Goal: Feedback & Contribution: Contribute content

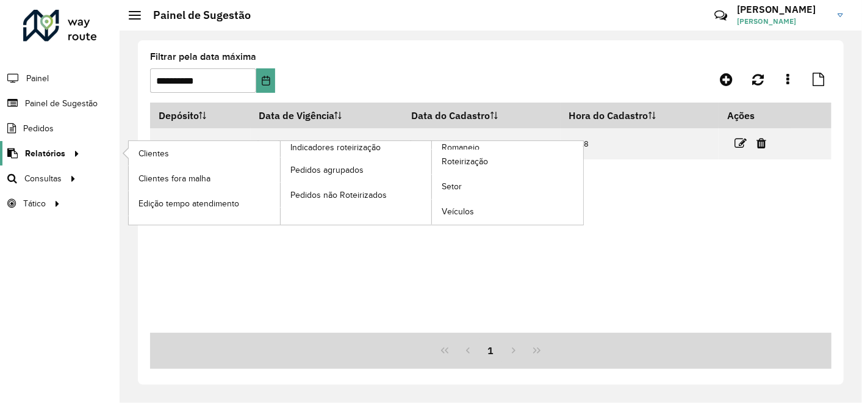
click at [49, 156] on span "Relatórios" at bounding box center [45, 153] width 40 height 13
click at [157, 153] on span "Clientes" at bounding box center [155, 153] width 33 height 13
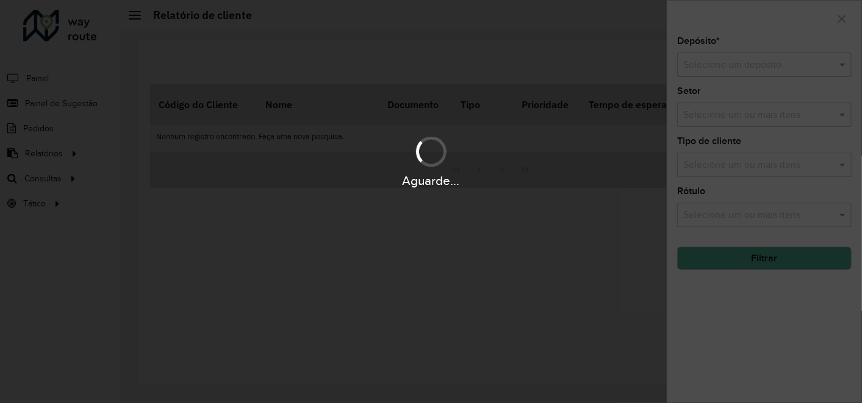
click at [738, 67] on div "Aguarde..." at bounding box center [431, 201] width 862 height 403
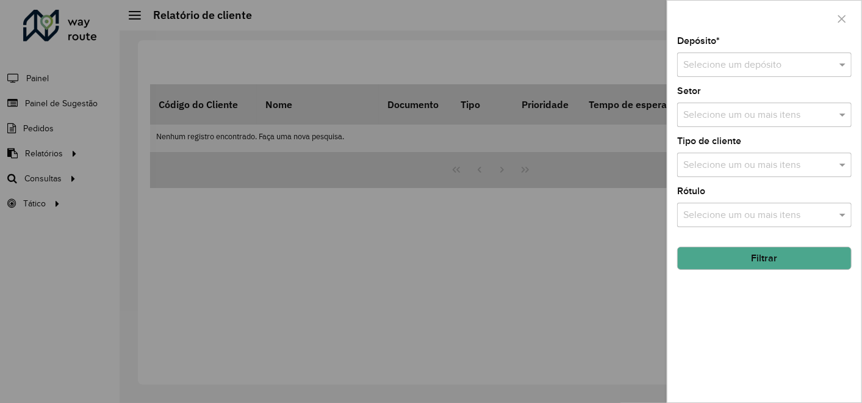
click at [737, 63] on input "text" at bounding box center [752, 65] width 138 height 15
click at [716, 98] on span "CDD Contagem" at bounding box center [716, 100] width 67 height 10
click at [727, 264] on button "Filtrar" at bounding box center [764, 258] width 175 height 23
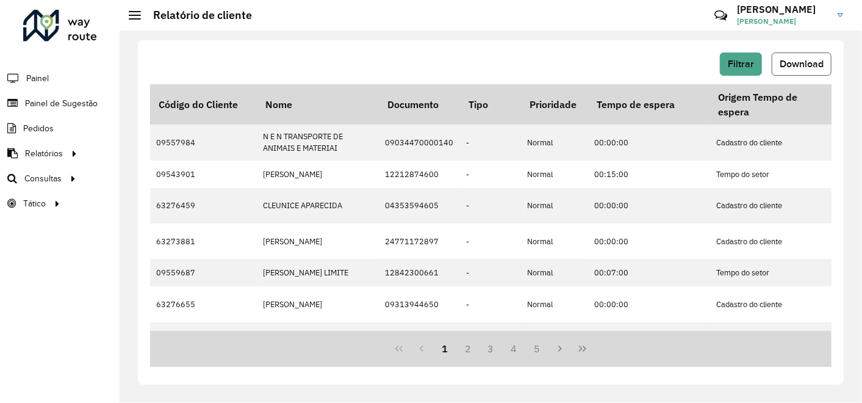
click at [804, 63] on span "Download" at bounding box center [802, 64] width 44 height 10
click at [84, 104] on span "Painel de Sugestão" at bounding box center [63, 103] width 76 height 13
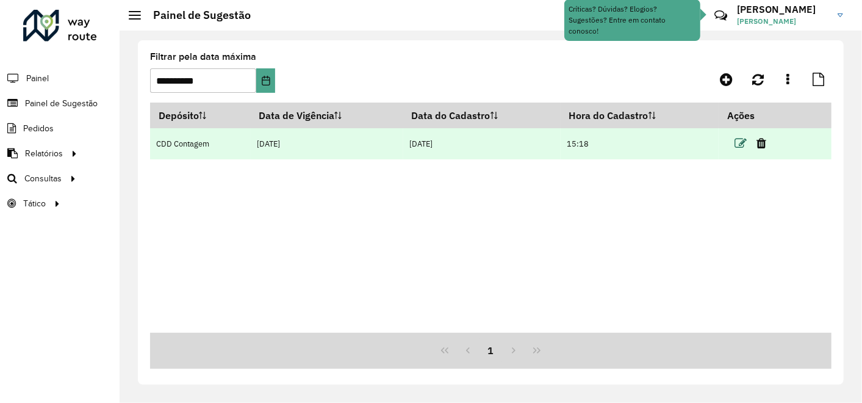
click at [740, 141] on icon at bounding box center [741, 143] width 12 height 12
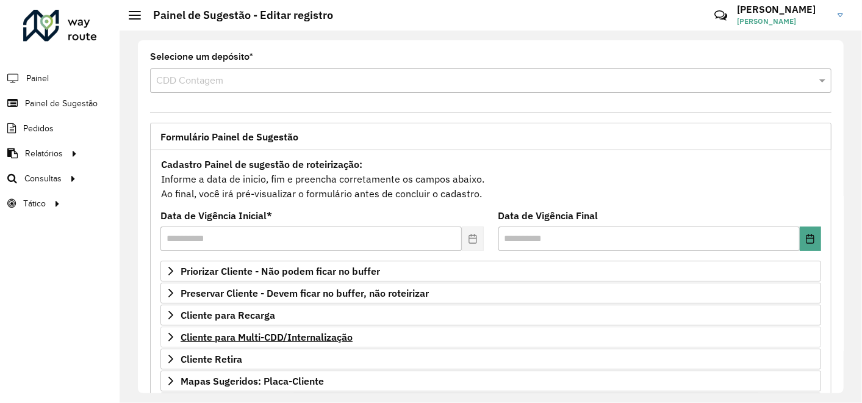
scroll to position [200, 0]
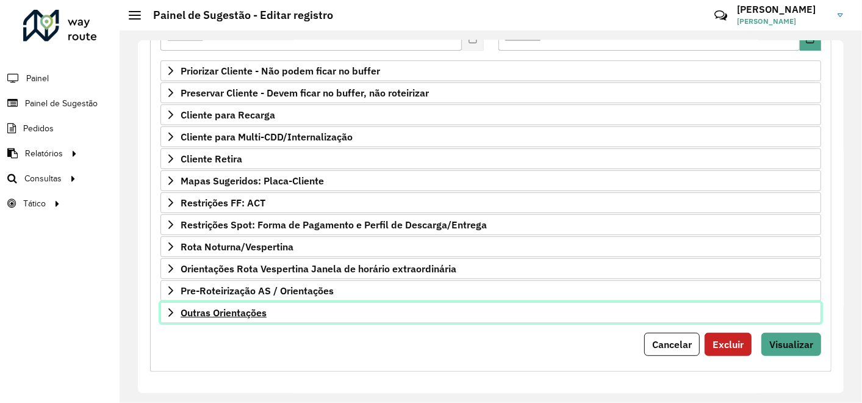
click at [256, 310] on span "Outras Orientações" at bounding box center [224, 313] width 86 height 10
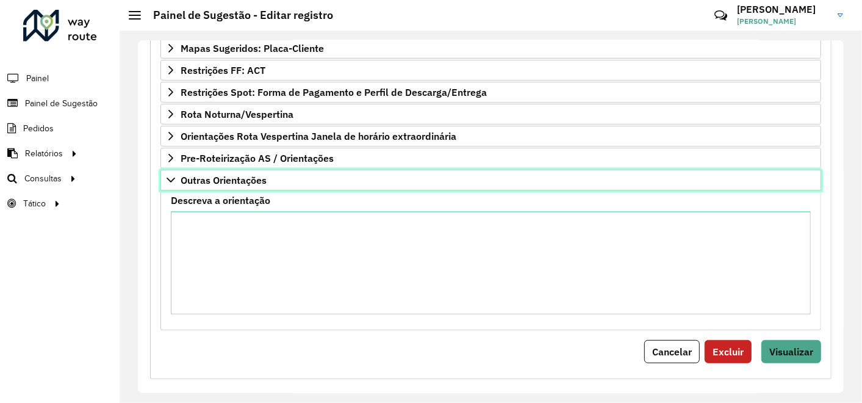
scroll to position [336, 0]
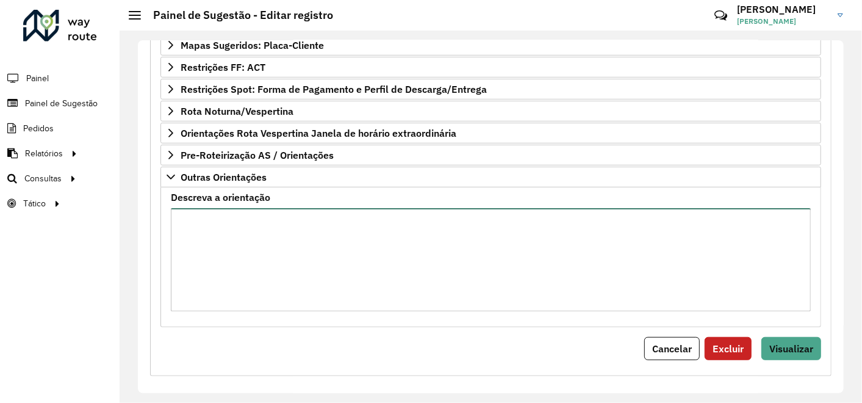
click at [248, 211] on textarea "Descreva a orientação" at bounding box center [491, 259] width 640 height 103
paste textarea "**********"
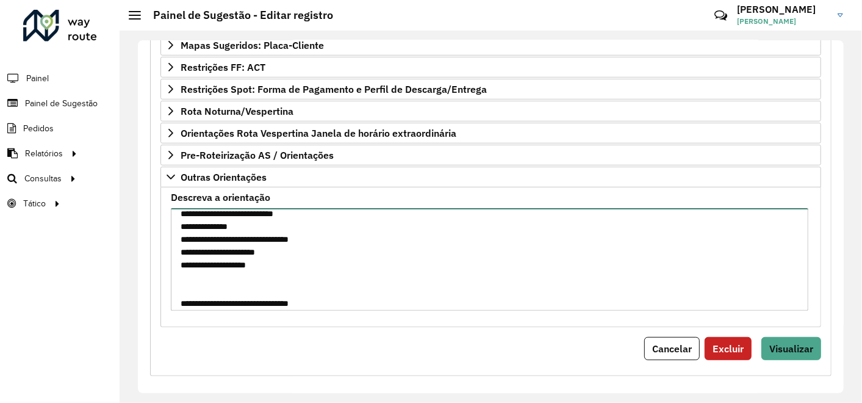
scroll to position [7, 0]
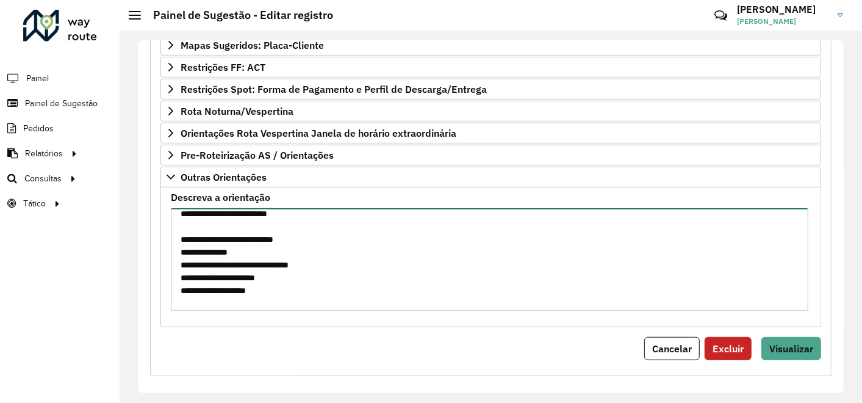
click at [346, 231] on textarea "Descreva a orientação" at bounding box center [490, 259] width 638 height 103
drag, startPoint x: 278, startPoint y: 285, endPoint x: 242, endPoint y: 283, distance: 35.4
click at [242, 283] on textarea "Descreva a orientação" at bounding box center [490, 259] width 638 height 103
paste textarea
drag, startPoint x: 328, startPoint y: 258, endPoint x: 287, endPoint y: 256, distance: 40.3
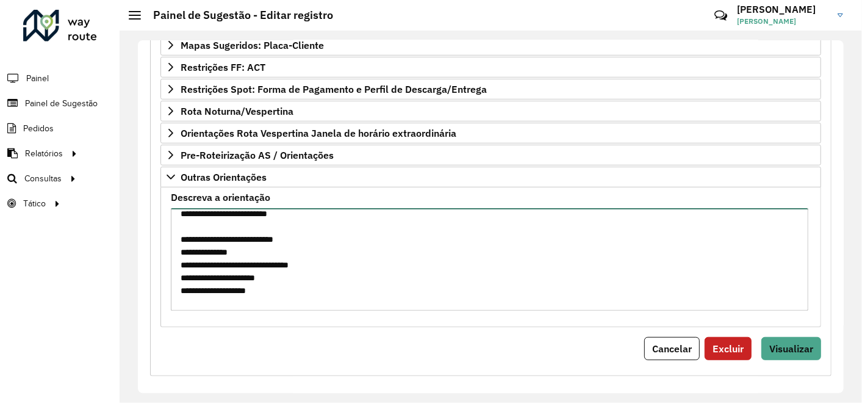
click at [287, 256] on textarea "Descreva a orientação" at bounding box center [490, 259] width 638 height 103
paste textarea
click at [292, 272] on textarea "Descreva a orientação" at bounding box center [490, 259] width 638 height 103
drag, startPoint x: 292, startPoint y: 271, endPoint x: 248, endPoint y: 272, distance: 43.9
click at [248, 272] on textarea "Descreva a orientação" at bounding box center [490, 259] width 638 height 103
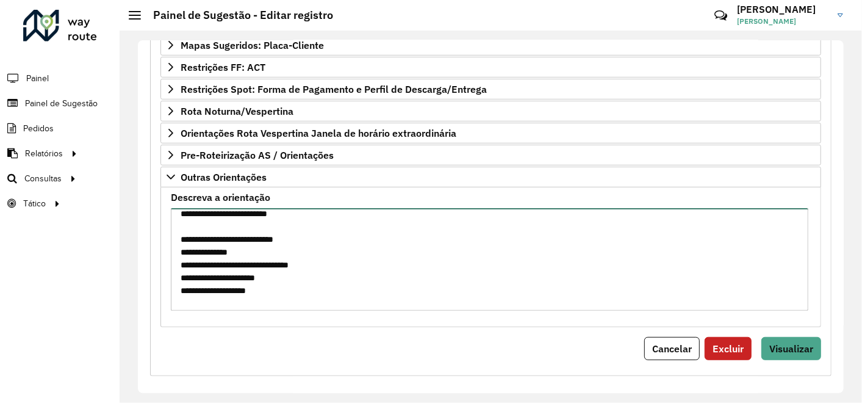
click at [312, 269] on textarea "Descreva a orientação" at bounding box center [490, 259] width 638 height 103
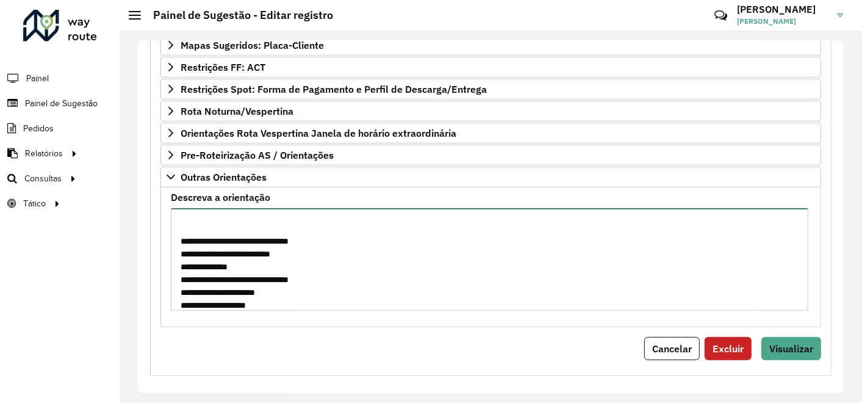
scroll to position [108, 0]
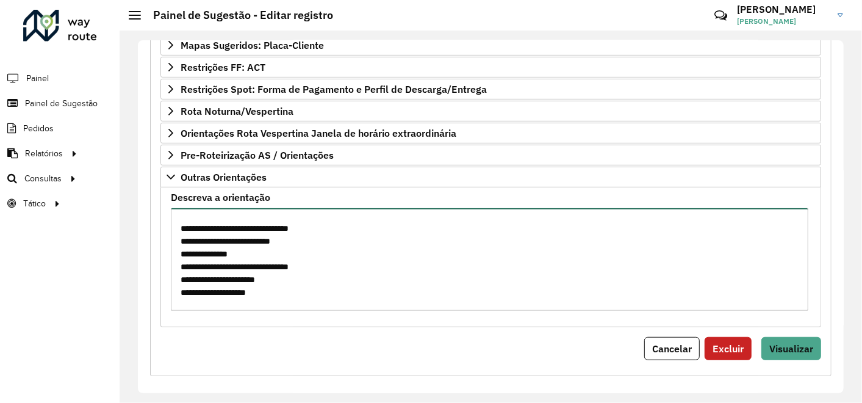
drag, startPoint x: 275, startPoint y: 286, endPoint x: 242, endPoint y: 287, distance: 33.6
click at [242, 287] on textarea "Descreva a orientação" at bounding box center [490, 259] width 638 height 103
paste textarea
click at [327, 259] on textarea "Descreva a orientação" at bounding box center [490, 259] width 638 height 103
drag, startPoint x: 325, startPoint y: 261, endPoint x: 290, endPoint y: 260, distance: 34.2
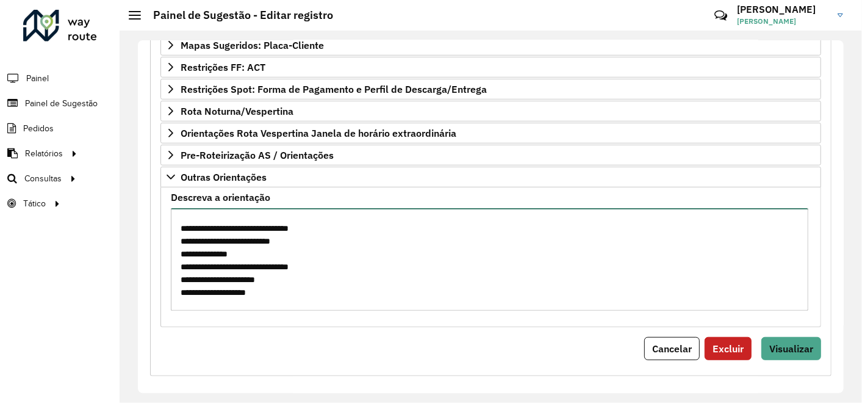
click at [290, 260] on textarea "Descreva a orientação" at bounding box center [490, 259] width 638 height 103
paste textarea "*******"
drag, startPoint x: 329, startPoint y: 260, endPoint x: 306, endPoint y: 260, distance: 23.2
click at [306, 260] on textarea "Descreva a orientação" at bounding box center [490, 259] width 638 height 103
click at [310, 282] on textarea "Descreva a orientação" at bounding box center [490, 259] width 638 height 103
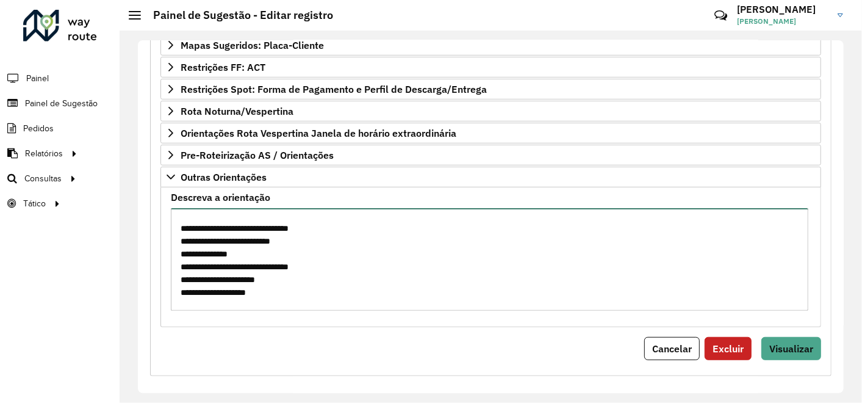
drag, startPoint x: 293, startPoint y: 275, endPoint x: 249, endPoint y: 275, distance: 43.9
click at [249, 275] on textarea "Descreva a orientação" at bounding box center [490, 259] width 638 height 103
click at [317, 281] on textarea "Descreva a orientação" at bounding box center [490, 259] width 638 height 103
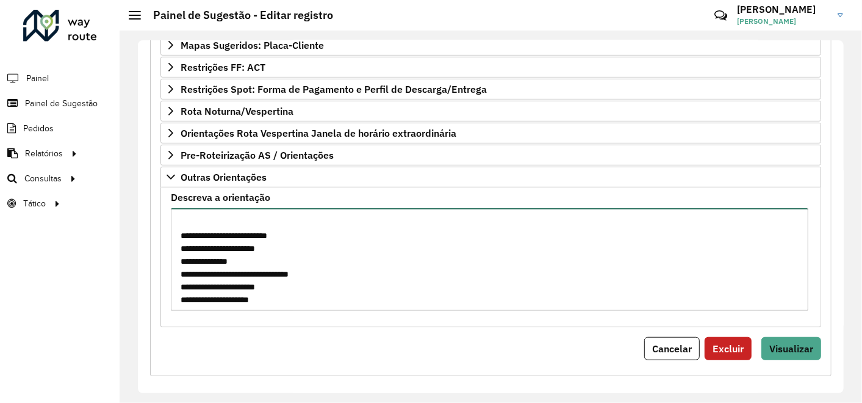
scroll to position [135, 0]
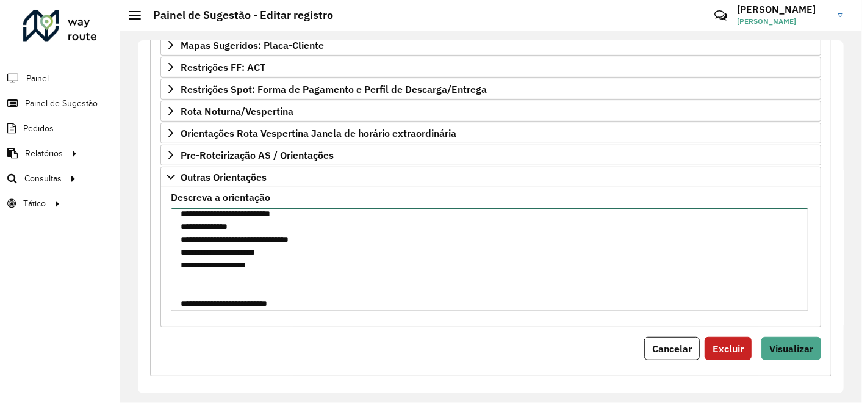
drag, startPoint x: 292, startPoint y: 245, endPoint x: 247, endPoint y: 245, distance: 44.5
click at [247, 245] on textarea "Descreva a orientação" at bounding box center [490, 259] width 638 height 103
paste textarea
click at [294, 263] on textarea "Descreva a orientação" at bounding box center [490, 259] width 638 height 103
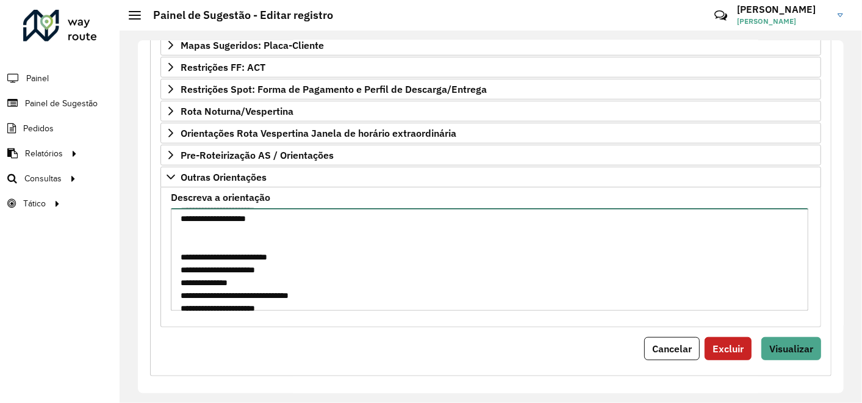
scroll to position [203, 0]
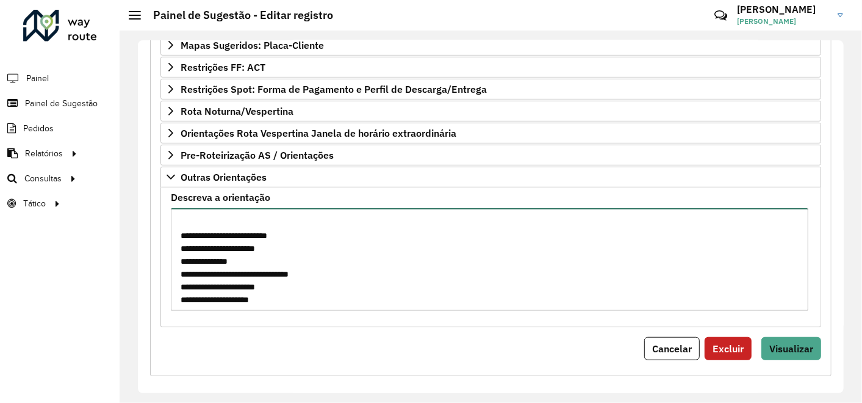
drag, startPoint x: 326, startPoint y: 269, endPoint x: 288, endPoint y: 265, distance: 38.7
click at [288, 265] on textarea "Descreva a orientação" at bounding box center [490, 259] width 638 height 103
paste textarea
click at [290, 283] on textarea "Descreva a orientação" at bounding box center [490, 259] width 638 height 103
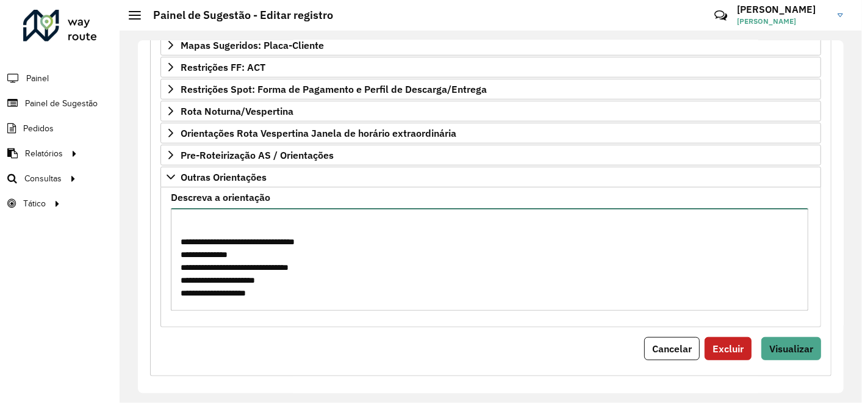
scroll to position [313, 0]
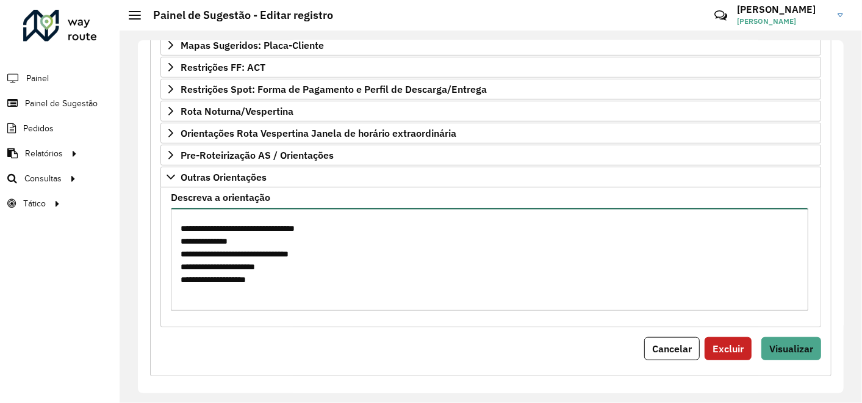
drag, startPoint x: 279, startPoint y: 273, endPoint x: 240, endPoint y: 273, distance: 39.1
click at [240, 273] on textarea "Descreva a orientação" at bounding box center [490, 259] width 638 height 103
paste textarea
drag, startPoint x: 326, startPoint y: 247, endPoint x: 289, endPoint y: 251, distance: 37.4
click at [289, 251] on textarea "Descreva a orientação" at bounding box center [490, 259] width 638 height 103
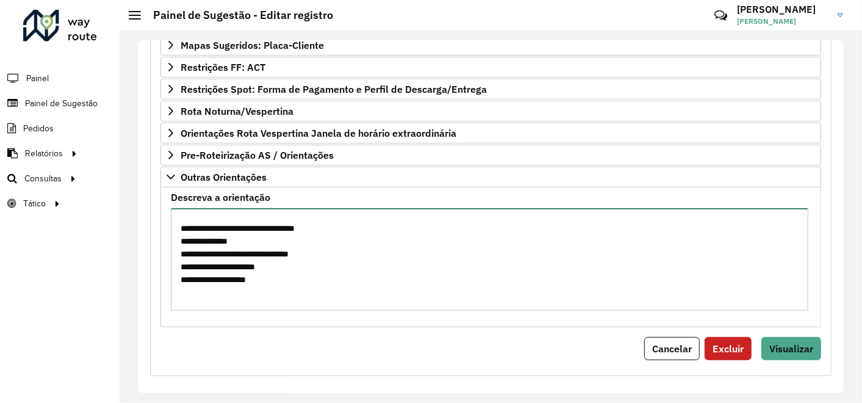
paste textarea
drag, startPoint x: 292, startPoint y: 262, endPoint x: 249, endPoint y: 261, distance: 43.3
click at [249, 261] on textarea "Descreva a orientação" at bounding box center [490, 259] width 638 height 103
click at [283, 278] on textarea "Descreva a orientação" at bounding box center [490, 259] width 638 height 103
click at [198, 239] on textarea "Descreva a orientação" at bounding box center [490, 259] width 638 height 103
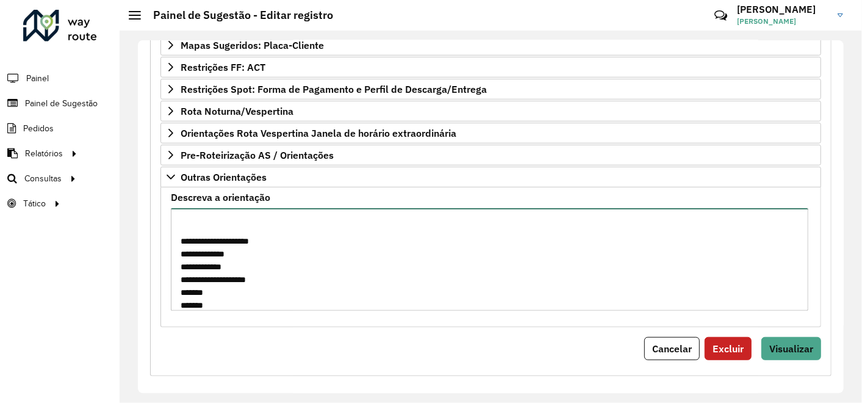
scroll to position [322, 0]
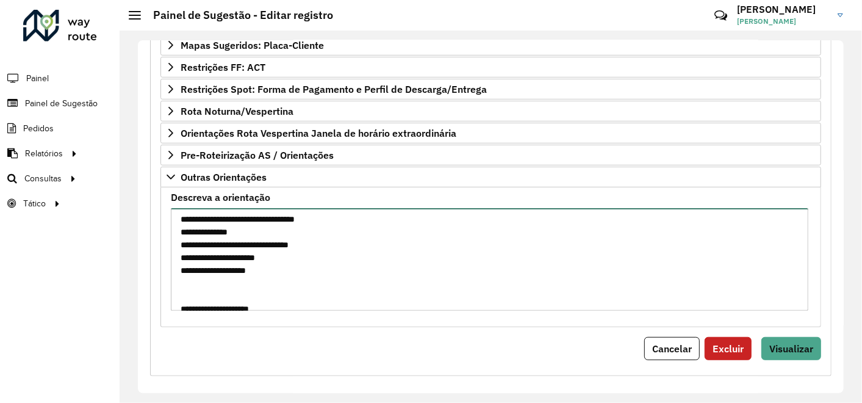
drag, startPoint x: 285, startPoint y: 264, endPoint x: 182, endPoint y: 214, distance: 114.6
click at [182, 214] on textarea "Descreva a orientação" at bounding box center [490, 259] width 638 height 103
click at [245, 286] on textarea "Descreva a orientação" at bounding box center [490, 259] width 638 height 103
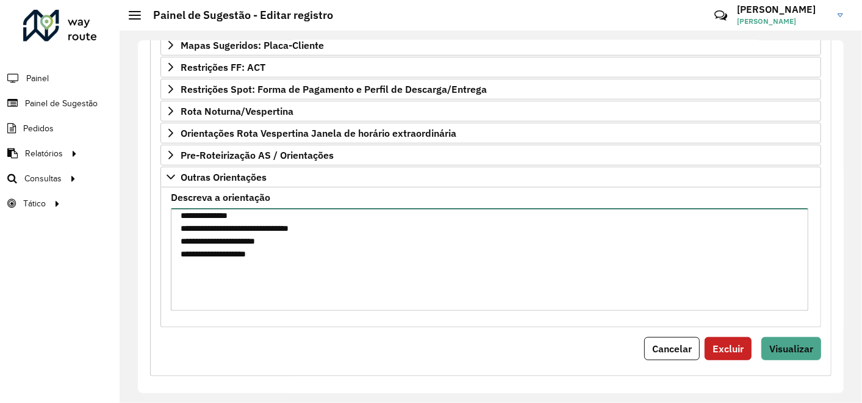
scroll to position [351, 0]
paste textarea "**********"
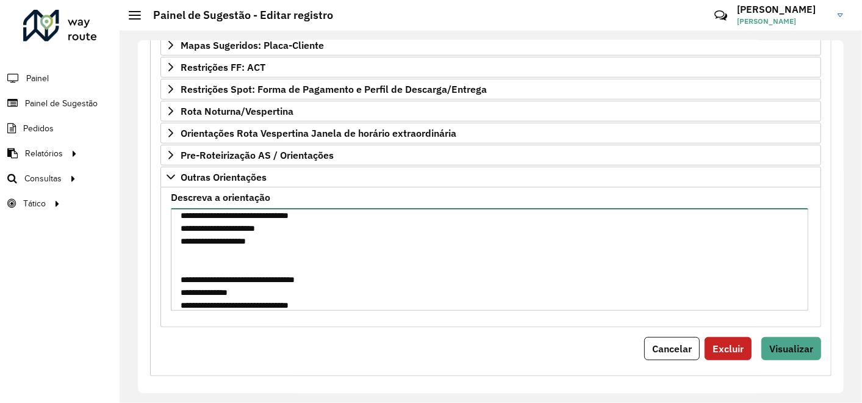
scroll to position [377, 0]
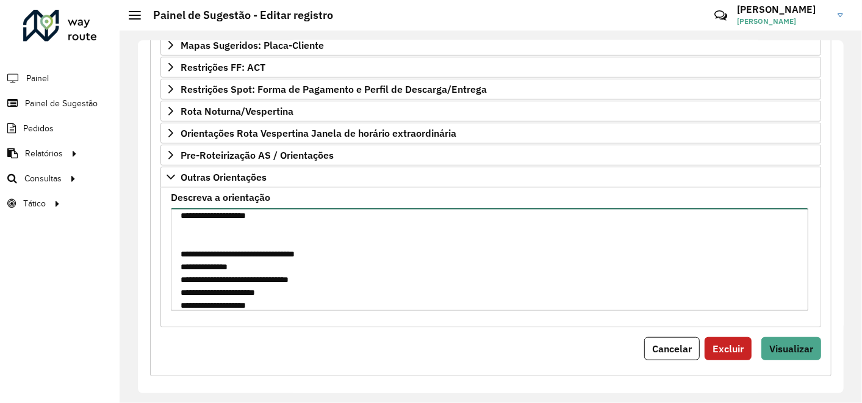
drag, startPoint x: 333, startPoint y: 247, endPoint x: 193, endPoint y: 246, distance: 139.7
click at [193, 246] on textarea "Descreva a orientação" at bounding box center [490, 259] width 638 height 103
paste textarea
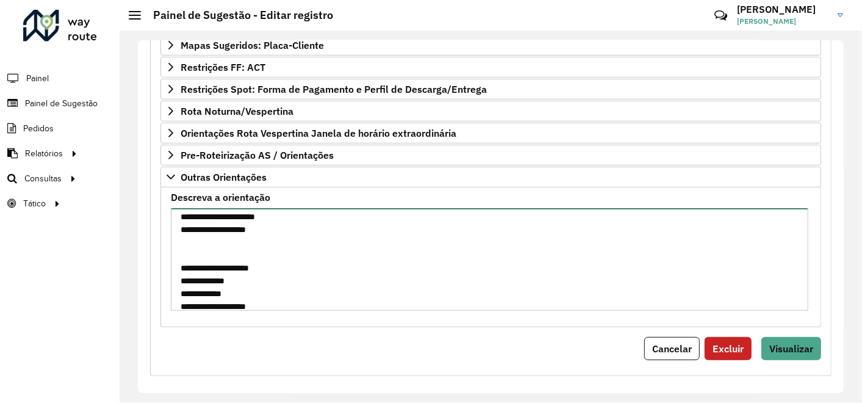
scroll to position [456, 0]
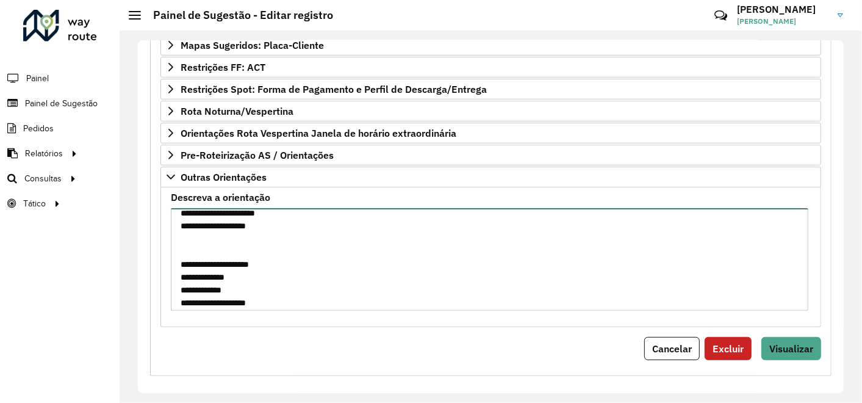
drag, startPoint x: 263, startPoint y: 300, endPoint x: 242, endPoint y: 218, distance: 84.9
click at [242, 218] on textarea "Descreva a orientação" at bounding box center [490, 259] width 638 height 103
paste textarea
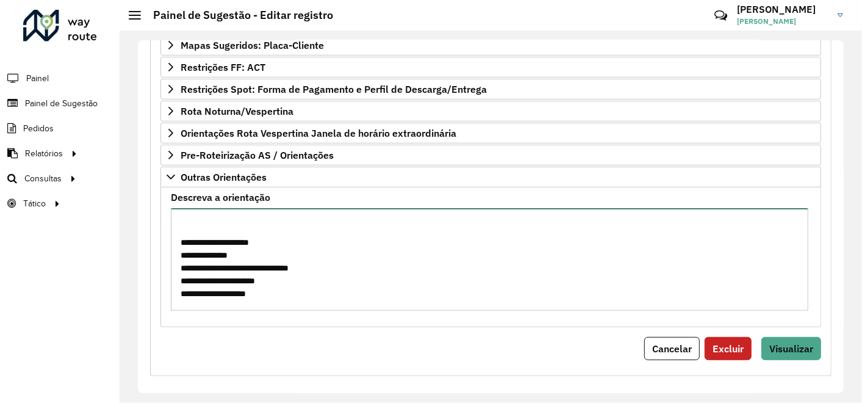
drag, startPoint x: 325, startPoint y: 261, endPoint x: 287, endPoint y: 260, distance: 37.8
click at [287, 260] on textarea "Descreva a orientação" at bounding box center [490, 259] width 638 height 103
paste textarea
drag, startPoint x: 290, startPoint y: 275, endPoint x: 248, endPoint y: 275, distance: 41.5
click at [248, 275] on textarea "Descreva a orientação" at bounding box center [490, 259] width 638 height 103
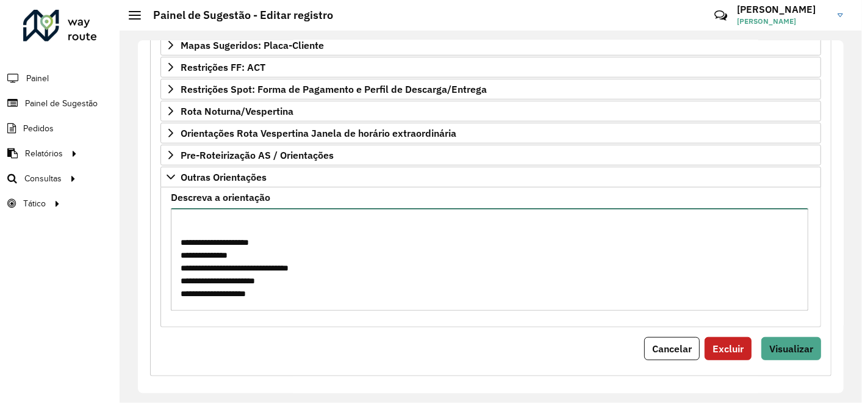
paste textarea
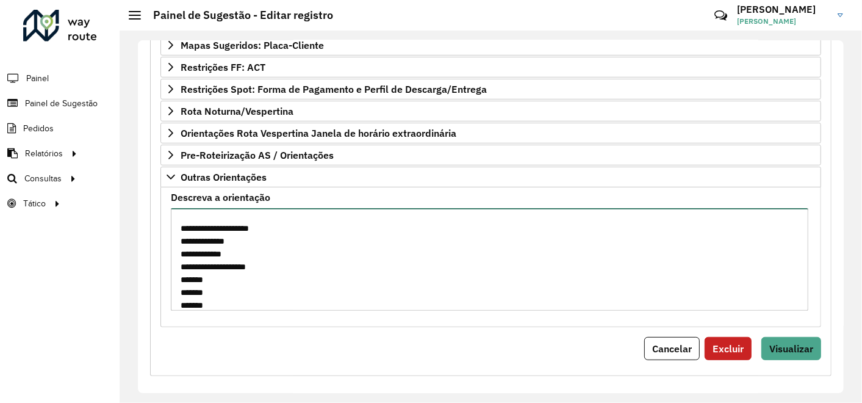
scroll to position [505, 0]
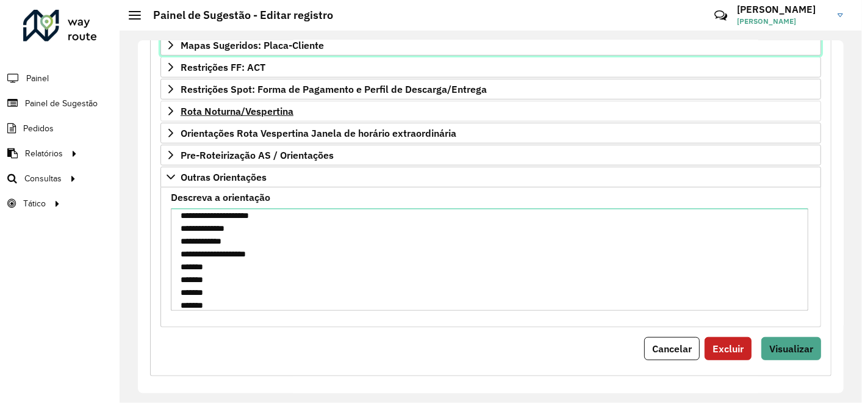
drag, startPoint x: 425, startPoint y: 43, endPoint x: 470, endPoint y: 98, distance: 70.7
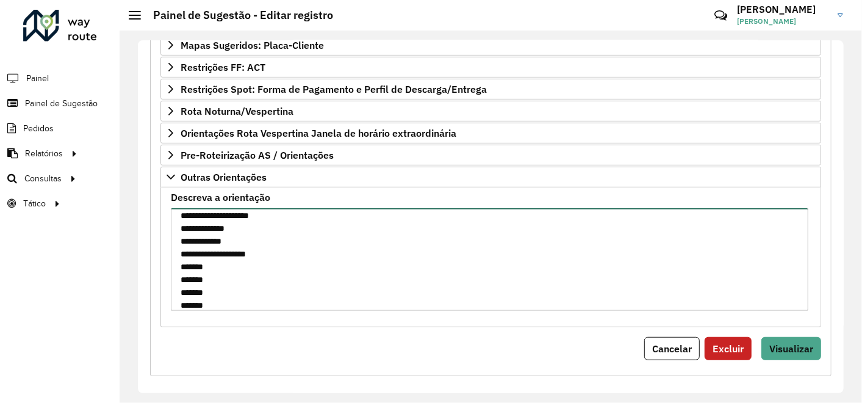
click at [258, 212] on textarea "Descreva a orientação" at bounding box center [490, 259] width 638 height 103
paste textarea "*******"
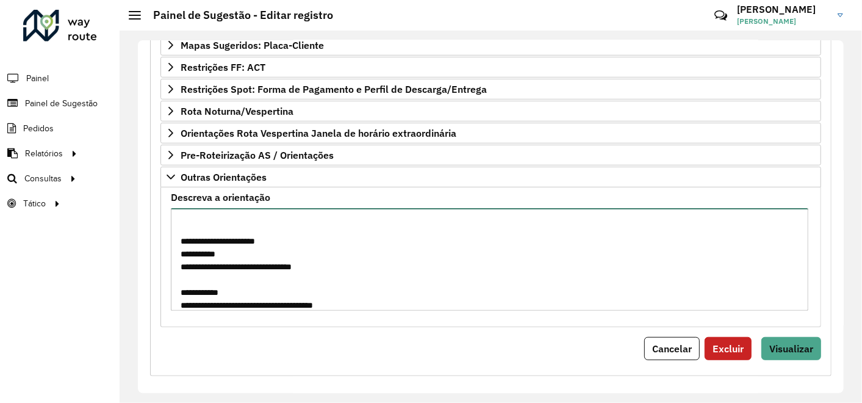
scroll to position [633, 0]
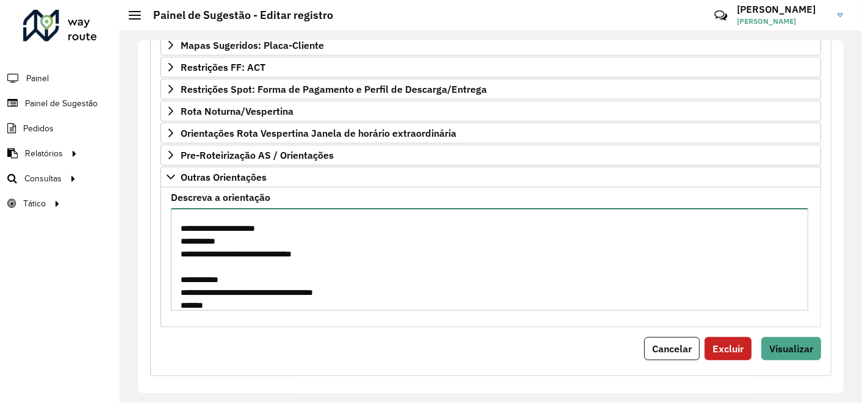
drag, startPoint x: 214, startPoint y: 286, endPoint x: 181, endPoint y: 284, distance: 33.0
click at [181, 284] on textarea "Descreva a orientação" at bounding box center [490, 259] width 638 height 103
paste textarea
click at [247, 250] on textarea "Descreva a orientação" at bounding box center [490, 259] width 638 height 103
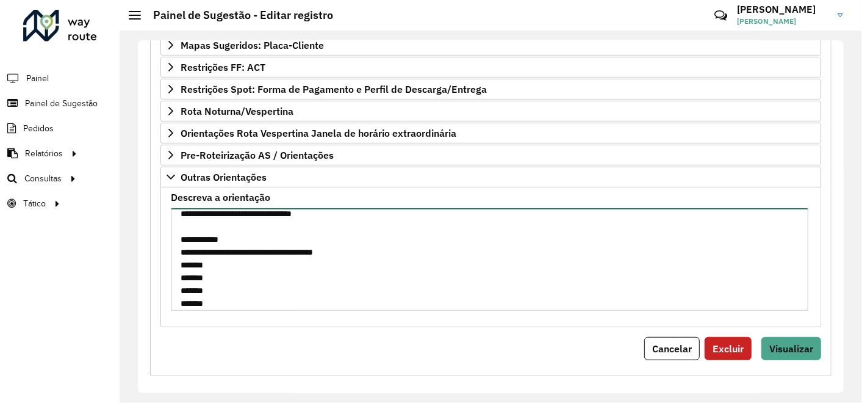
scroll to position [701, 0]
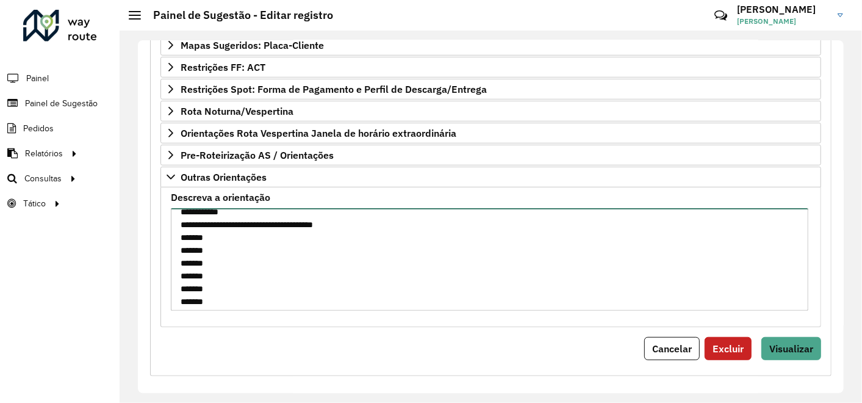
click at [247, 231] on textarea "Descreva a orientação" at bounding box center [490, 259] width 638 height 103
drag, startPoint x: 225, startPoint y: 285, endPoint x: 178, endPoint y: 276, distance: 48.5
click at [178, 276] on textarea "Descreva a orientação" at bounding box center [490, 259] width 638 height 103
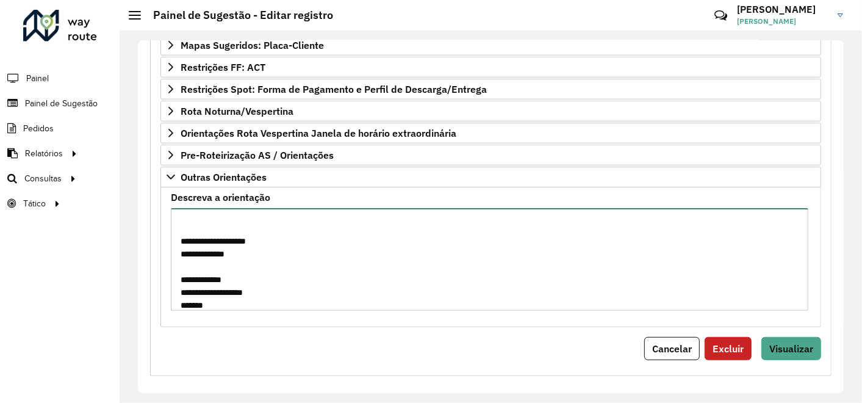
scroll to position [800, 0]
click at [253, 236] on textarea "Descreva a orientação" at bounding box center [490, 259] width 638 height 103
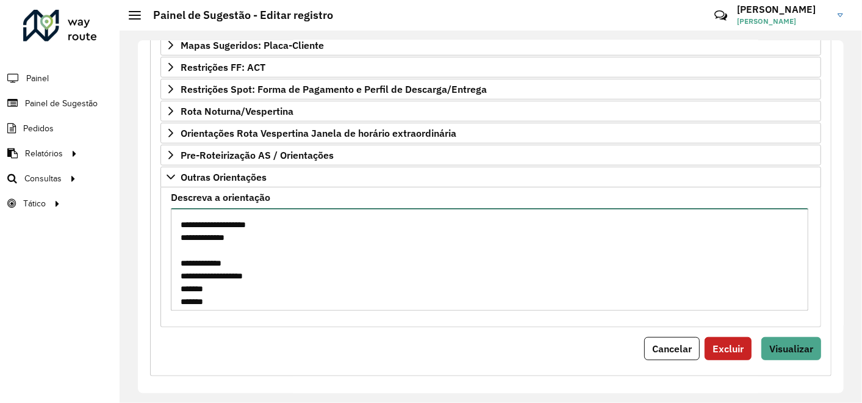
drag, startPoint x: 218, startPoint y: 268, endPoint x: 178, endPoint y: 267, distance: 39.7
click at [178, 267] on textarea "Descreva a orientação" at bounding box center [490, 259] width 638 height 103
paste textarea
paste textarea "*******"
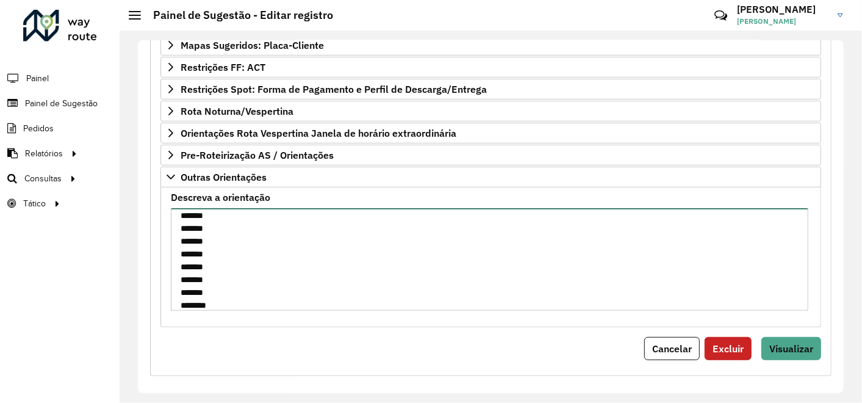
scroll to position [890, 0]
paste textarea "*******"
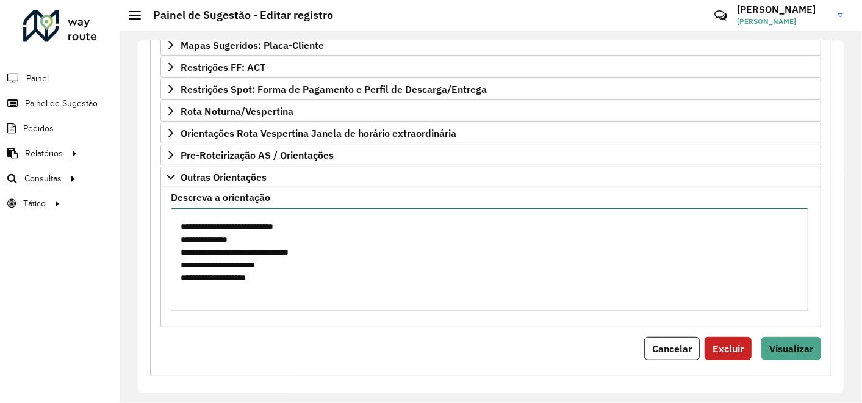
scroll to position [7, 0]
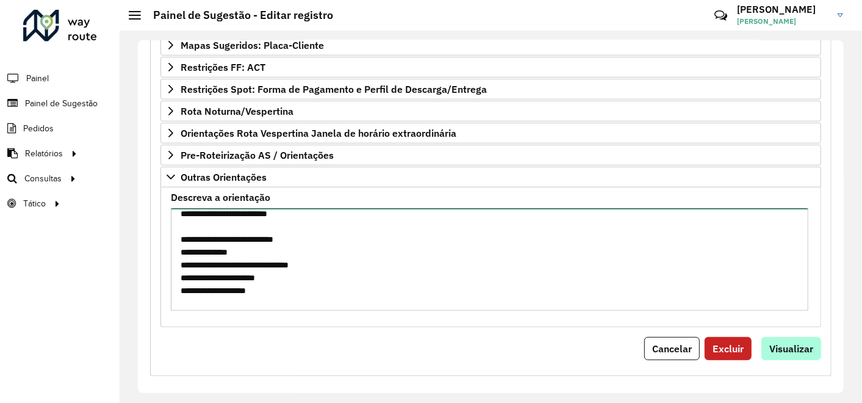
type textarea "**********"
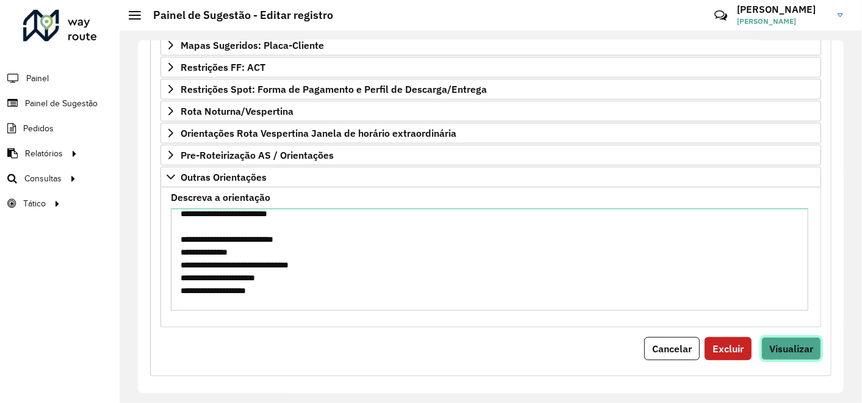
click at [771, 345] on span "Visualizar" at bounding box center [791, 348] width 44 height 12
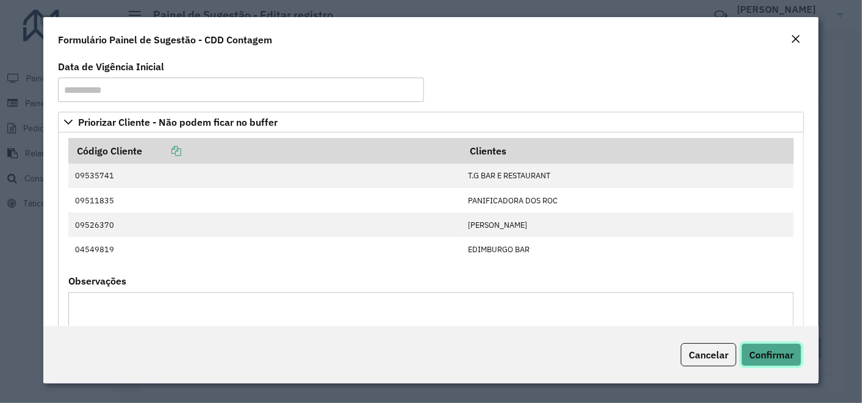
click at [779, 357] on span "Confirmar" at bounding box center [771, 354] width 45 height 12
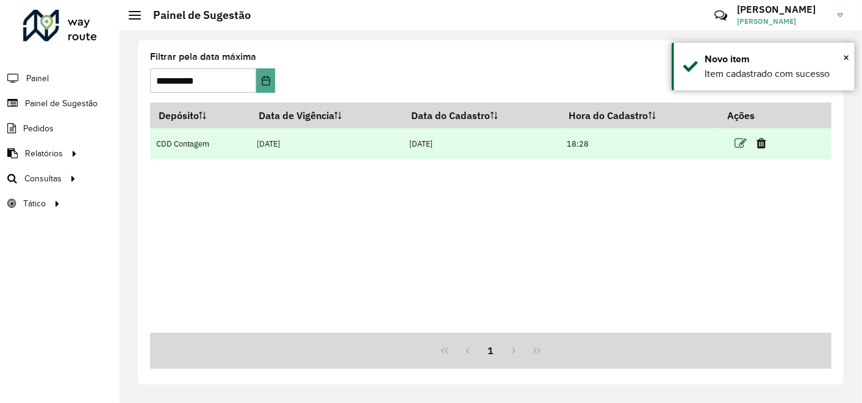
click at [746, 141] on icon at bounding box center [741, 143] width 12 height 12
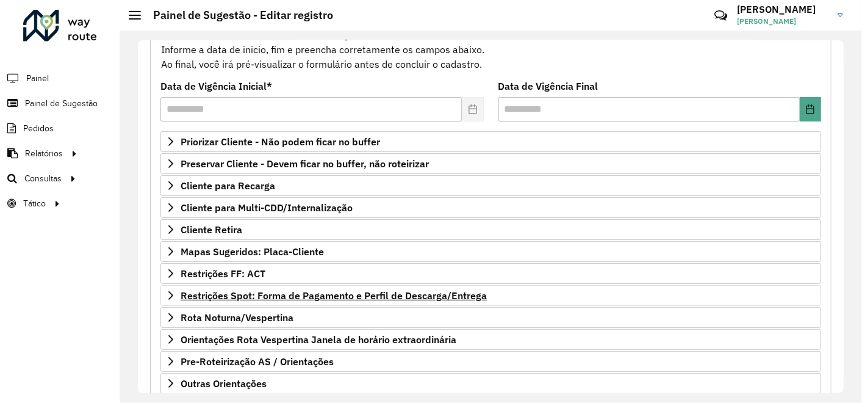
scroll to position [135, 0]
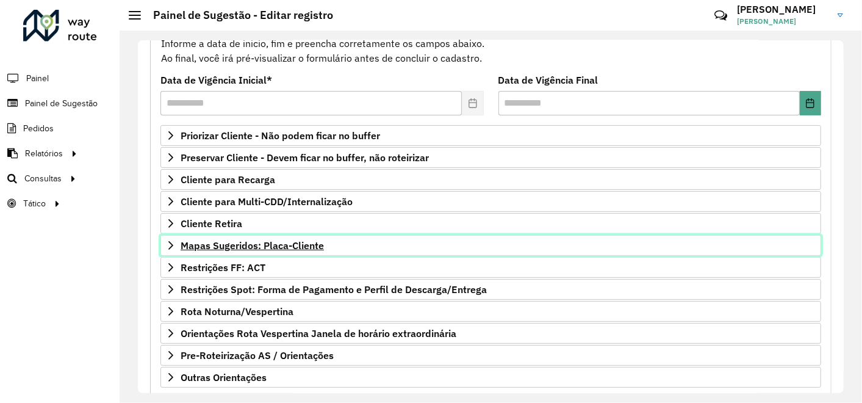
click at [293, 245] on span "Mapas Sugeridos: Placa-Cliente" at bounding box center [252, 245] width 143 height 10
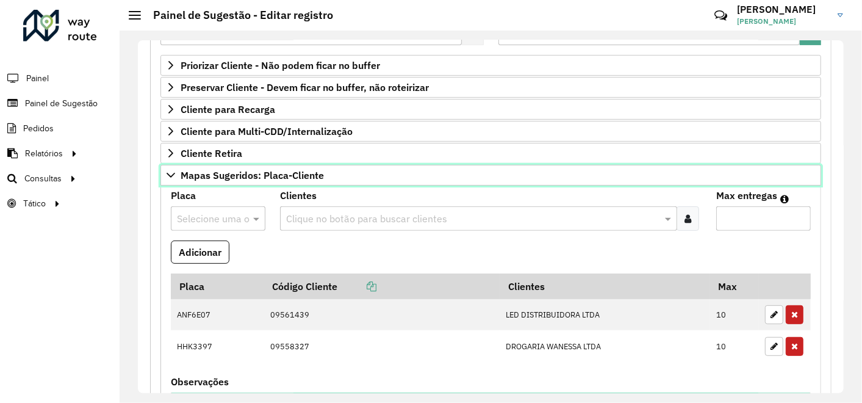
scroll to position [271, 0]
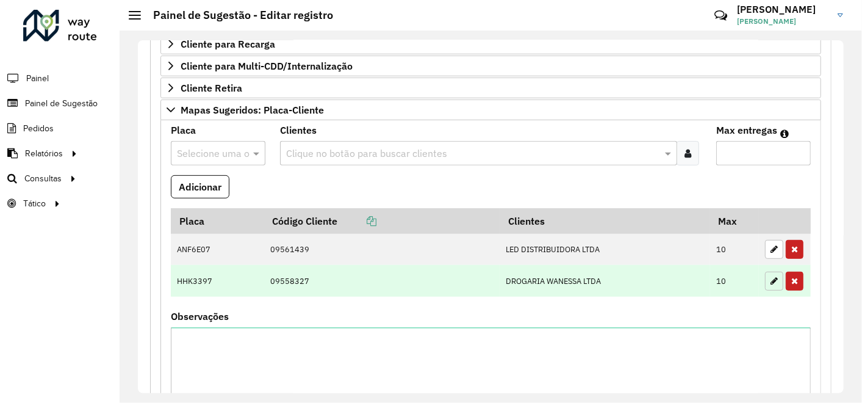
click at [771, 278] on icon "button" at bounding box center [774, 280] width 7 height 9
type input "**"
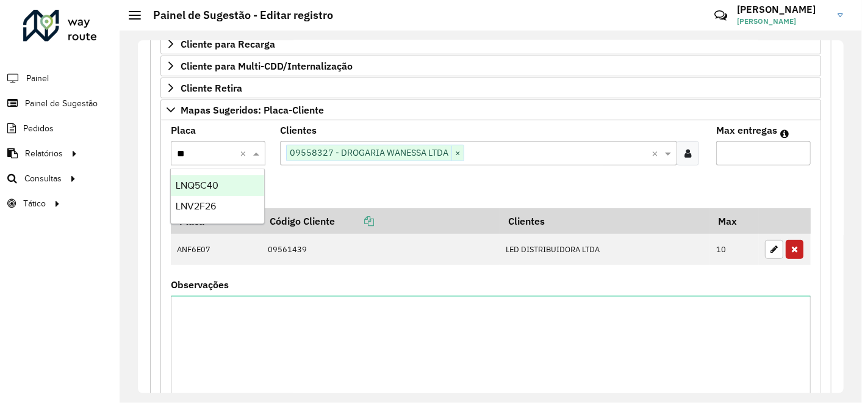
type input "***"
click at [229, 184] on div "LNV2F26" at bounding box center [217, 185] width 93 height 21
click at [195, 183] on button "Adicionar" at bounding box center [200, 186] width 59 height 23
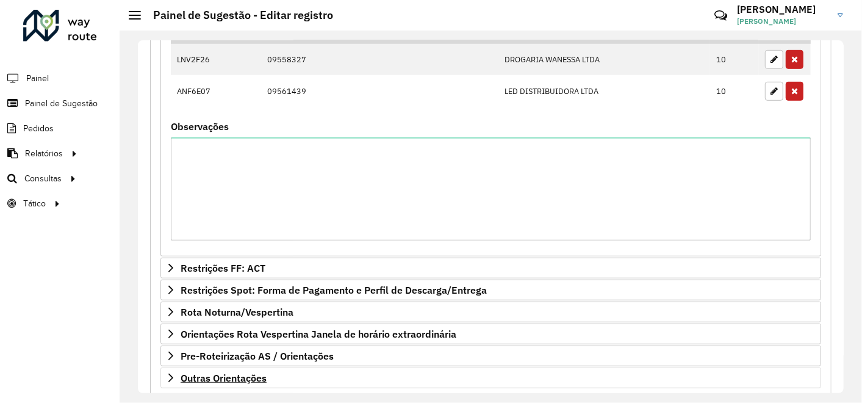
scroll to position [525, 0]
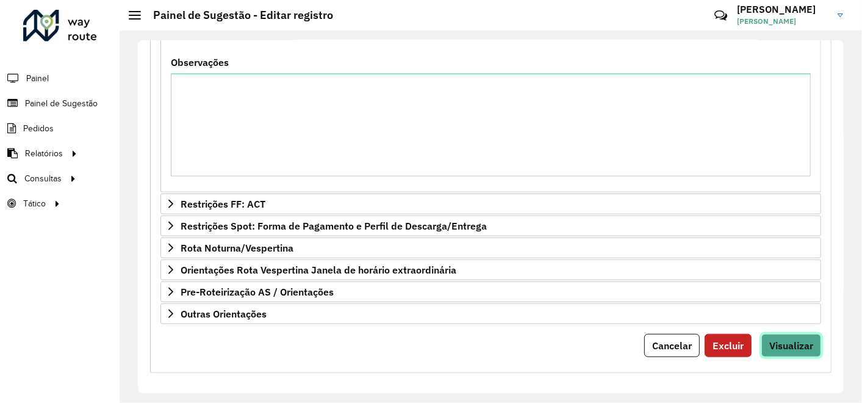
click at [774, 342] on span "Visualizar" at bounding box center [791, 345] width 44 height 12
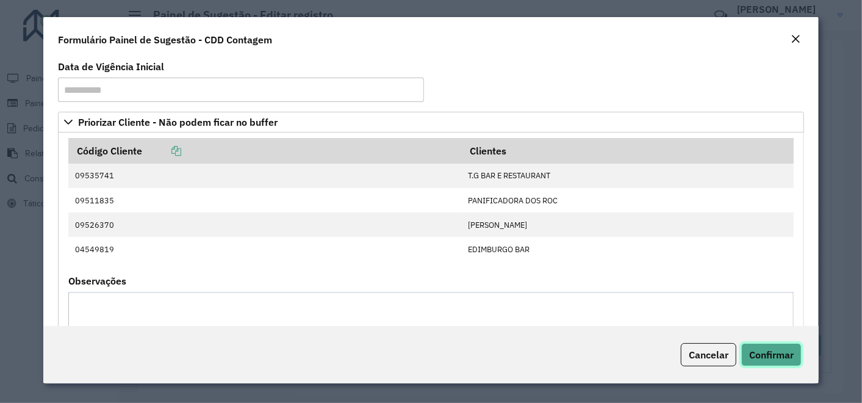
click at [765, 356] on span "Confirmar" at bounding box center [771, 354] width 45 height 12
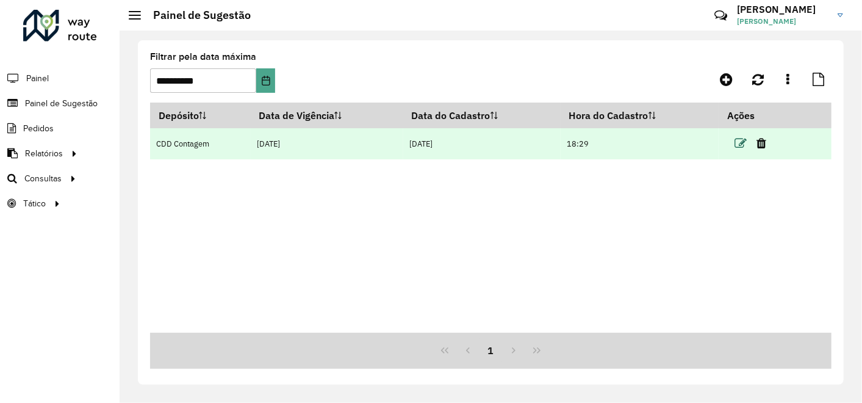
click at [741, 143] on icon at bounding box center [741, 143] width 12 height 12
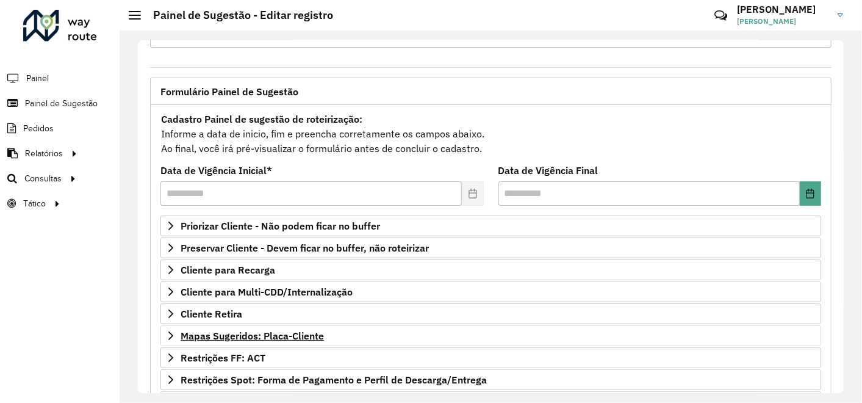
scroll to position [135, 0]
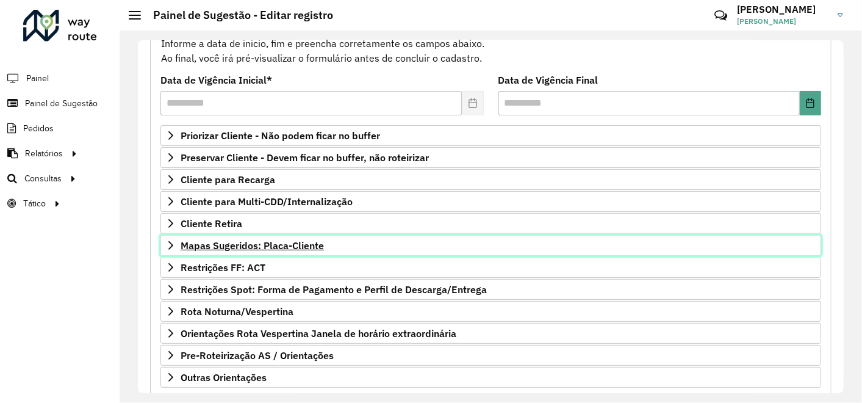
click at [255, 242] on span "Mapas Sugeridos: Placa-Cliente" at bounding box center [252, 245] width 143 height 10
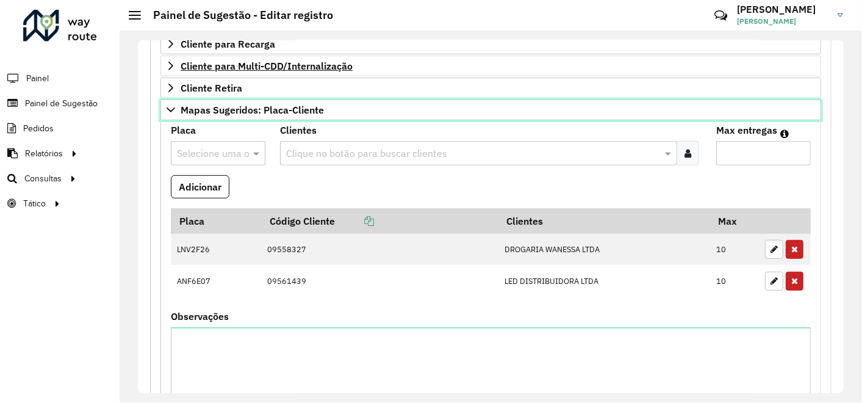
scroll to position [68, 0]
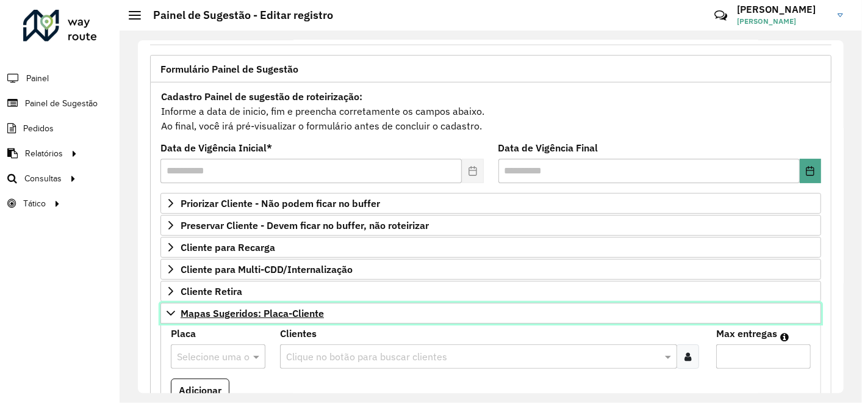
click at [171, 308] on icon at bounding box center [171, 313] width 10 height 10
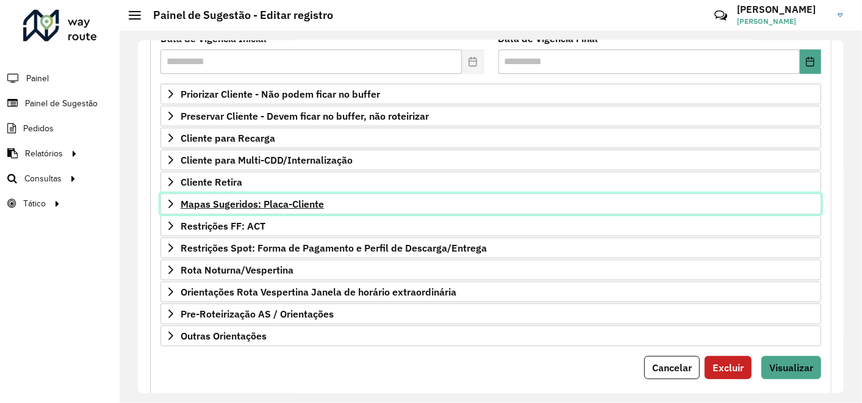
scroll to position [200, 0]
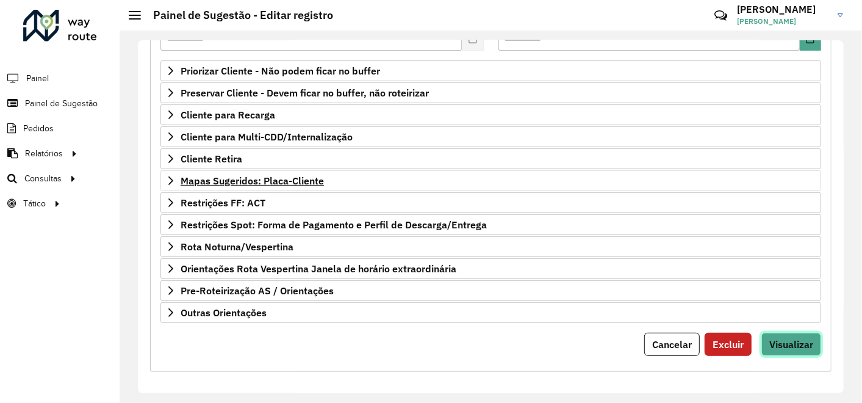
click at [777, 338] on span "Visualizar" at bounding box center [791, 344] width 44 height 12
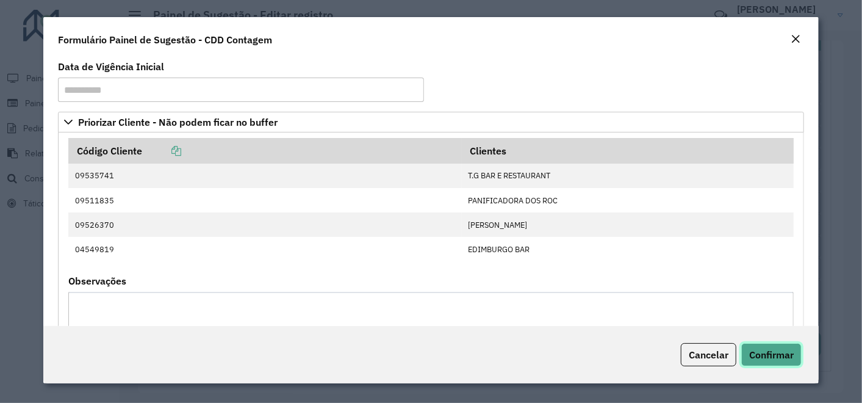
click at [769, 353] on span "Confirmar" at bounding box center [771, 354] width 45 height 12
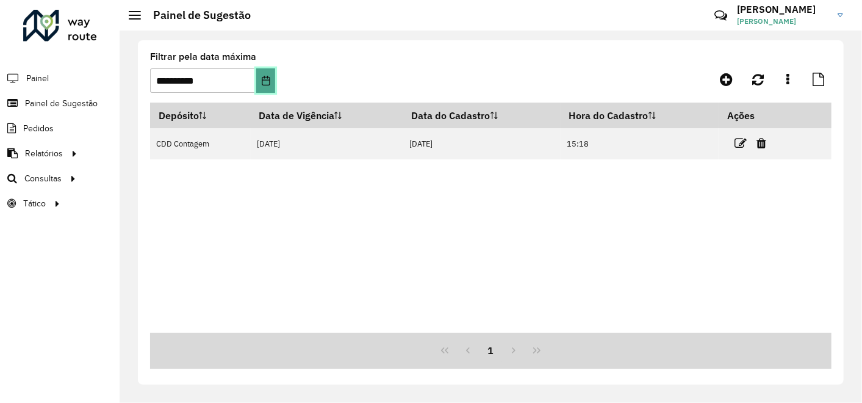
click at [265, 81] on icon "Choose Date" at bounding box center [266, 81] width 10 height 10
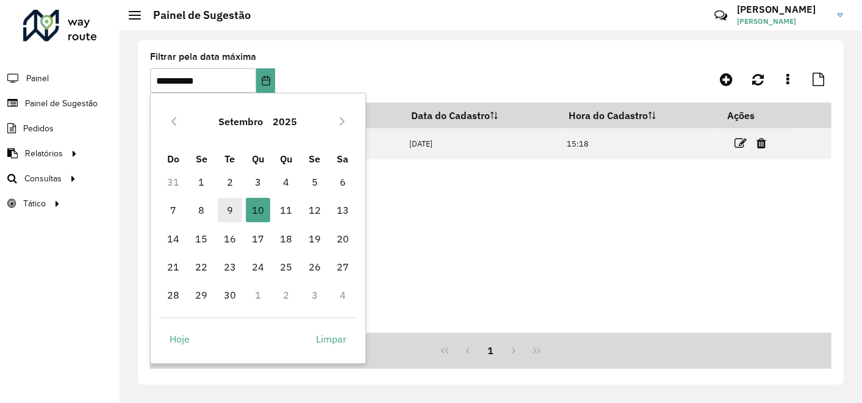
click at [227, 210] on span "9" at bounding box center [230, 210] width 24 height 24
type input "**********"
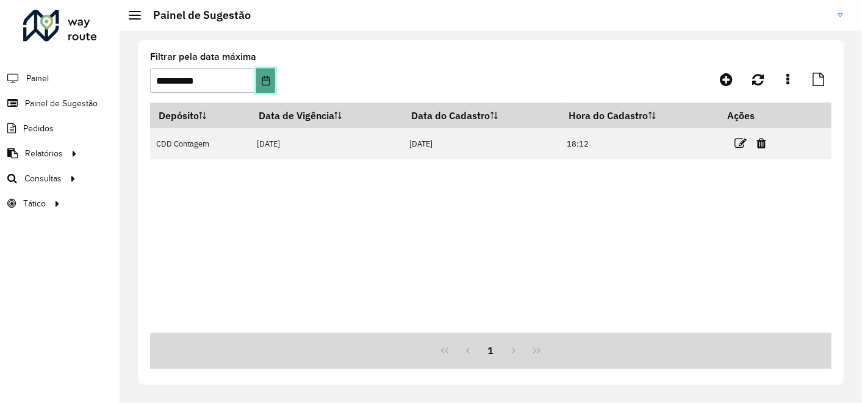
click at [268, 79] on icon "Choose Date" at bounding box center [266, 81] width 10 height 10
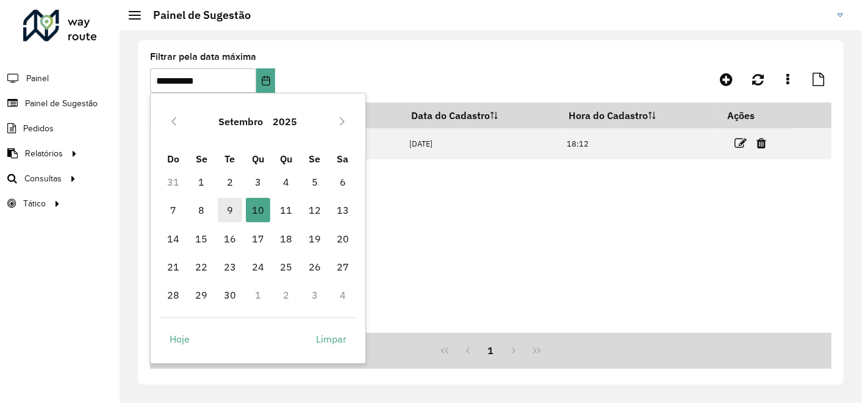
click at [231, 207] on span "9" at bounding box center [230, 210] width 24 height 24
type input "**********"
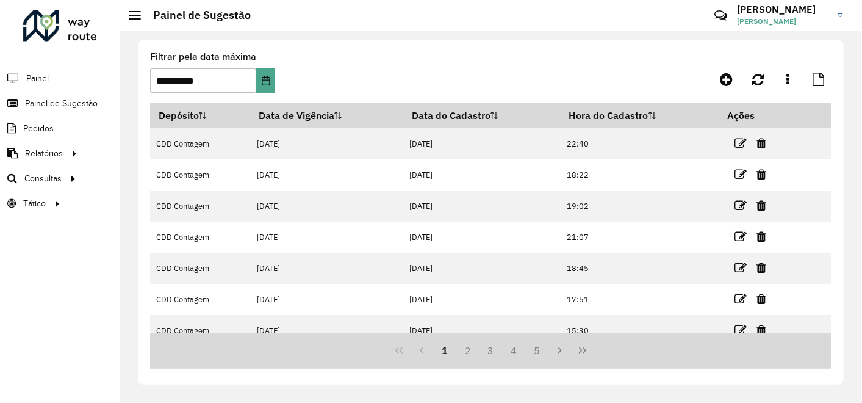
click at [582, 345] on button "Last Page" at bounding box center [582, 350] width 23 height 23
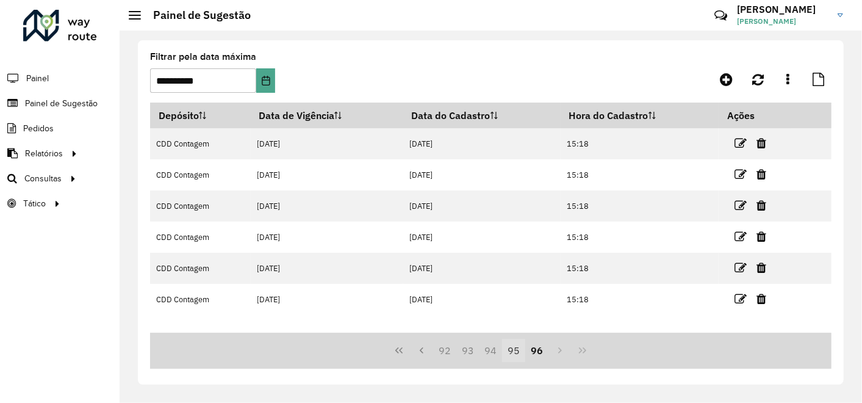
click at [515, 350] on button "95" at bounding box center [513, 350] width 23 height 23
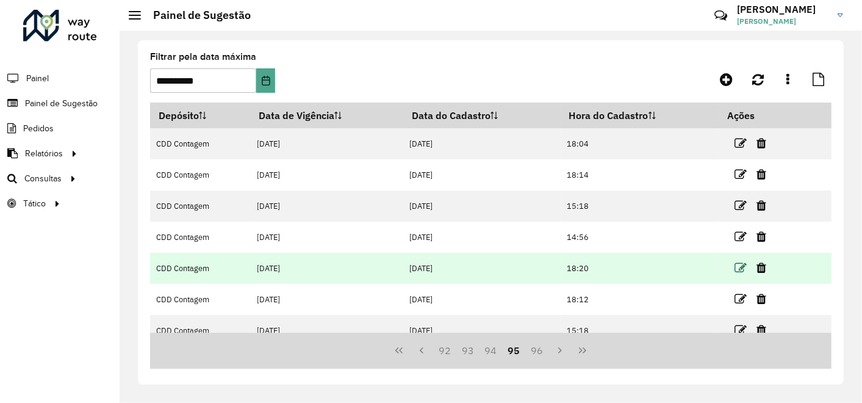
click at [740, 270] on icon at bounding box center [741, 268] width 12 height 12
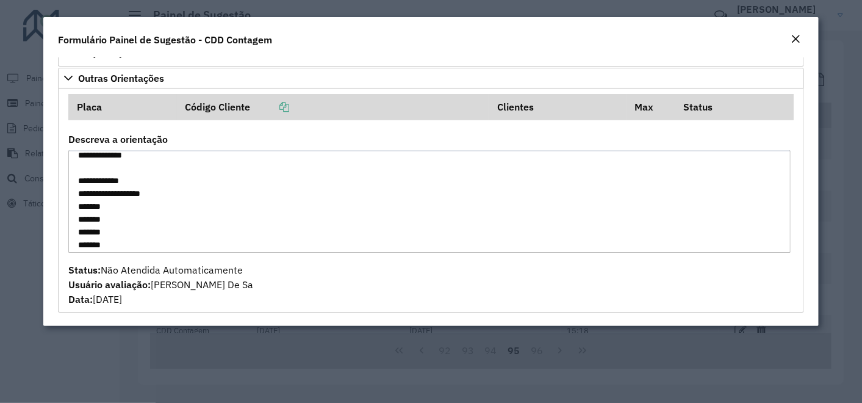
scroll to position [807, 0]
drag, startPoint x: 76, startPoint y: 159, endPoint x: 187, endPoint y: 273, distance: 159.2
click at [187, 273] on formly-group "Placa Código Cliente Clientes Max Status Descreva a orientação Status: Não Aten…" at bounding box center [431, 200] width 741 height 212
